Goal: Task Accomplishment & Management: Use online tool/utility

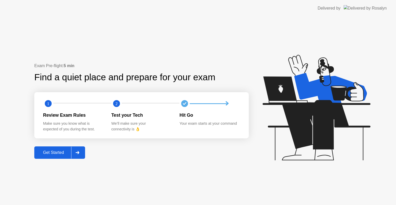
click at [56, 153] on div "Get Started" at bounding box center [53, 152] width 35 height 5
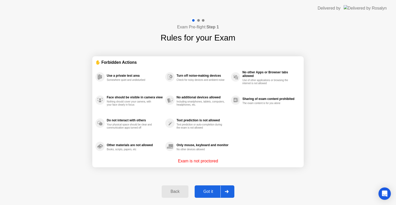
click at [206, 191] on div "Got it" at bounding box center [208, 191] width 24 height 5
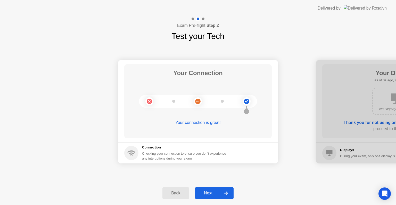
click at [206, 191] on div "Next" at bounding box center [208, 193] width 23 height 5
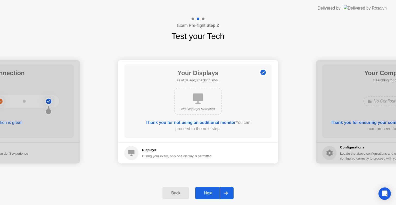
click at [206, 191] on div "Next" at bounding box center [208, 193] width 23 height 5
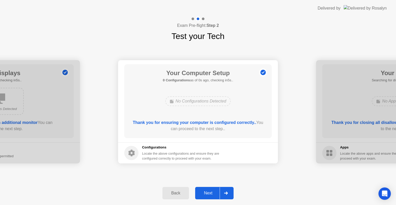
click at [206, 191] on div "Next" at bounding box center [208, 193] width 23 height 5
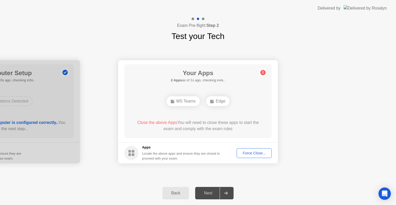
click at [211, 193] on div "Next" at bounding box center [208, 193] width 23 height 5
click at [254, 154] on div "Force Close..." at bounding box center [254, 153] width 31 height 4
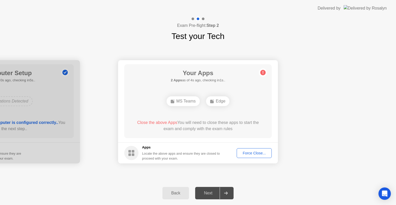
click at [176, 195] on div "Back" at bounding box center [175, 193] width 23 height 5
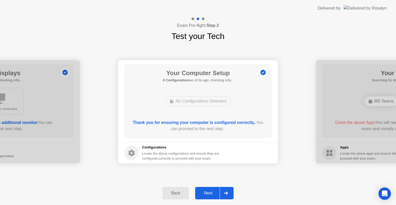
click at [205, 192] on div "Next" at bounding box center [208, 193] width 23 height 5
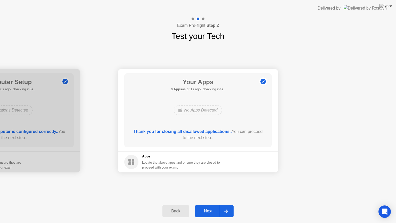
click at [208, 205] on button "Next" at bounding box center [214, 211] width 38 height 12
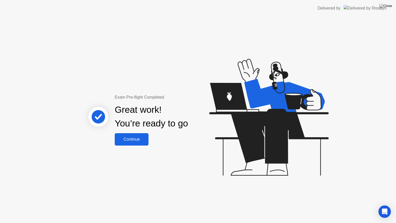
click at [136, 135] on button "Continue" at bounding box center [132, 139] width 34 height 12
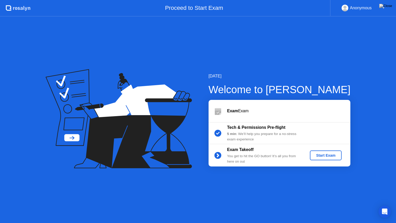
click at [328, 155] on div "Start Exam" at bounding box center [326, 155] width 28 height 4
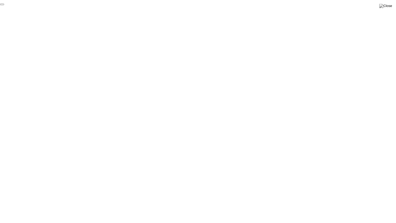
click div "End Proctoring Session"
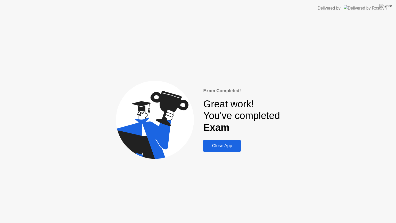
click at [229, 146] on div "Close App" at bounding box center [222, 145] width 35 height 5
